Goal: Task Accomplishment & Management: Manage account settings

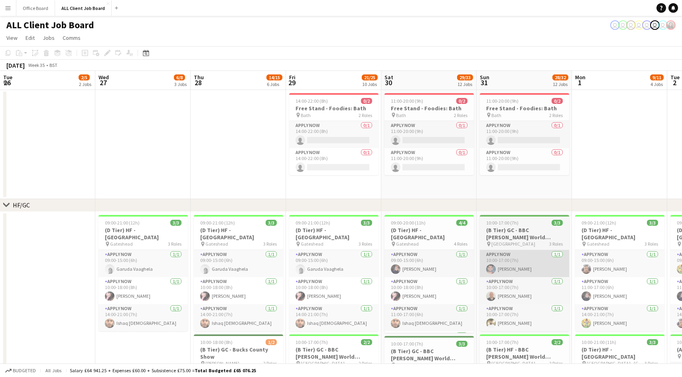
scroll to position [0, 232]
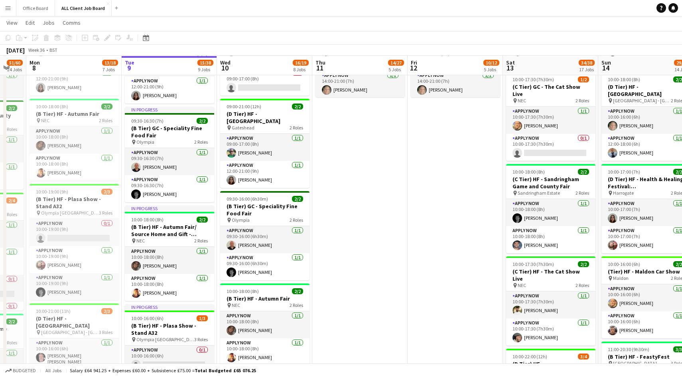
scroll to position [321, 0]
click at [271, 235] on app-card-role "APPLY NOW 1/1 09:30-16:00 (6h30m) Rory Lapham" at bounding box center [264, 239] width 89 height 27
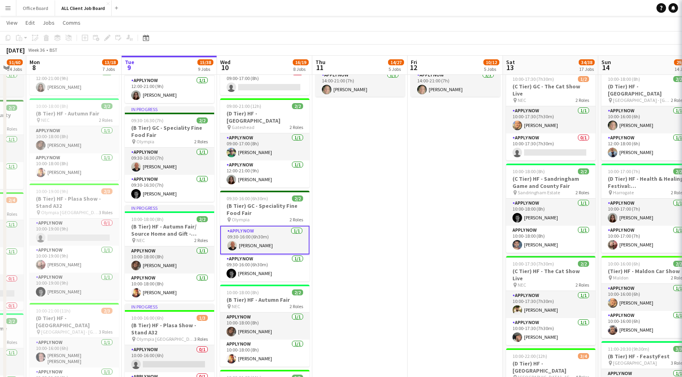
scroll to position [0, 259]
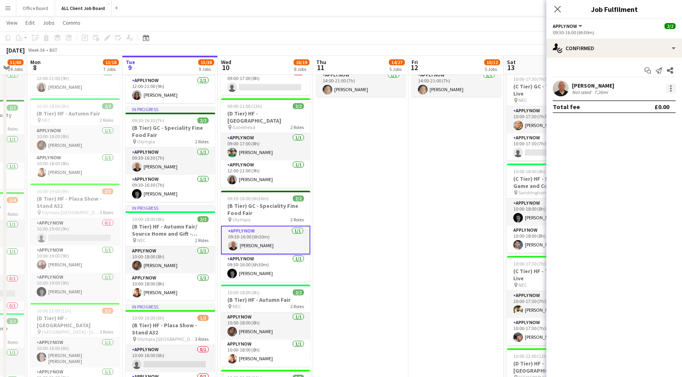
click at [670, 89] on div at bounding box center [671, 89] width 10 height 10
click at [627, 183] on button "Remove" at bounding box center [644, 179] width 62 height 19
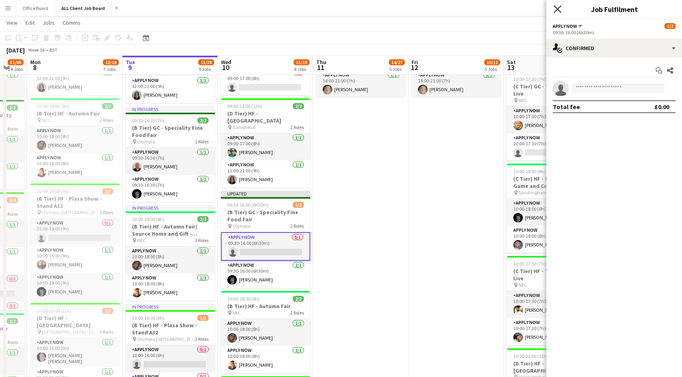
click at [554, 10] on icon "Close pop-in" at bounding box center [557, 9] width 8 height 8
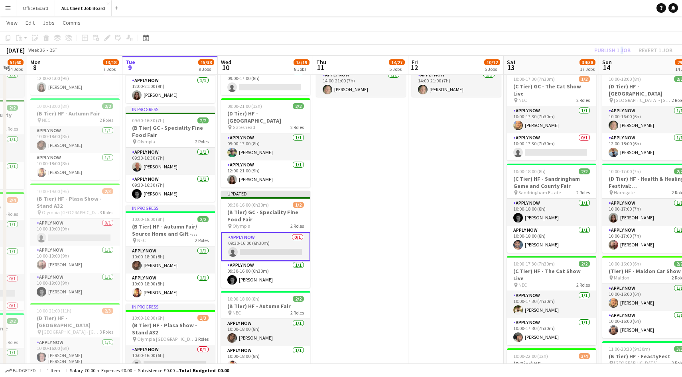
click at [620, 51] on div "Publish 1 job Revert 1 job" at bounding box center [632, 50] width 97 height 10
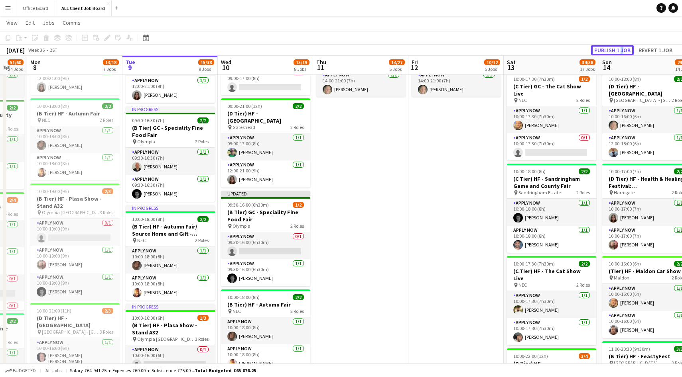
click at [620, 51] on button "Publish 1 job" at bounding box center [612, 50] width 43 height 10
